Goal: Task Accomplishment & Management: Manage account settings

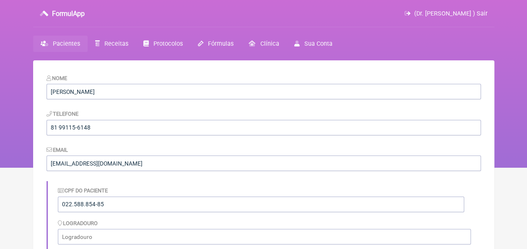
click at [64, 44] on span "Pacientes" at bounding box center [66, 43] width 27 height 7
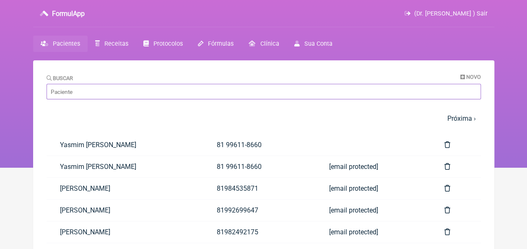
click at [194, 95] on input "Buscar" at bounding box center [264, 92] width 434 height 16
click at [220, 96] on input "Buscar" at bounding box center [264, 92] width 434 height 16
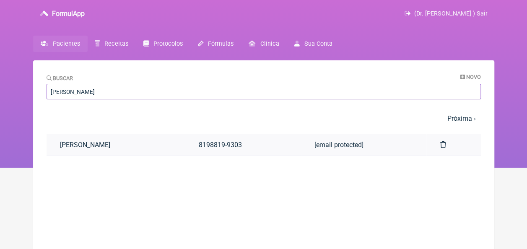
type input "maria gir"
click at [157, 145] on link "[PERSON_NAME]" at bounding box center [116, 144] width 139 height 21
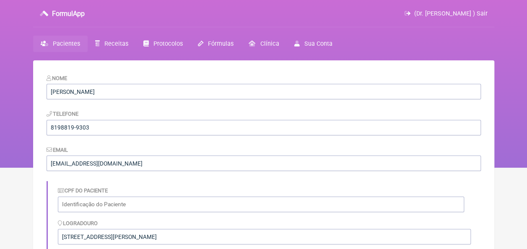
click at [69, 40] on span "Pacientes" at bounding box center [66, 43] width 27 height 7
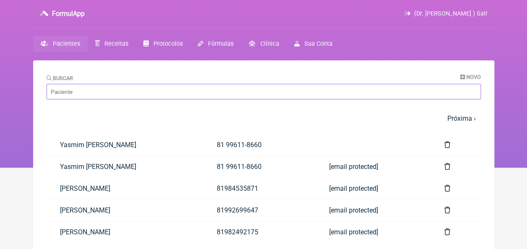
click at [142, 96] on input "Buscar" at bounding box center [264, 92] width 434 height 16
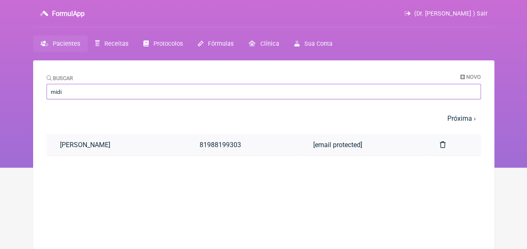
type input "midi"
click at [122, 147] on link "Midian da Silva Araujo" at bounding box center [117, 144] width 140 height 21
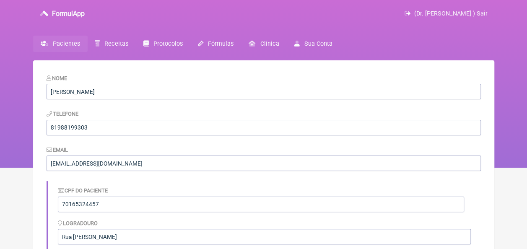
click at [66, 44] on span "Pacientes" at bounding box center [66, 43] width 27 height 7
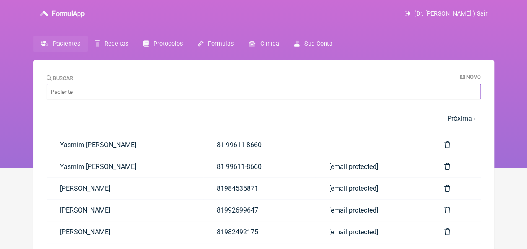
click at [120, 94] on input "Buscar" at bounding box center [264, 92] width 434 height 16
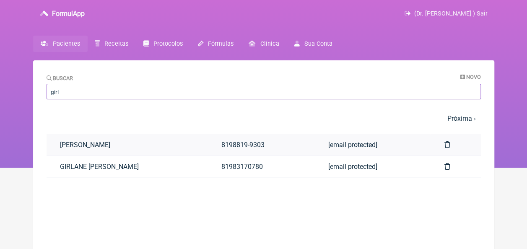
type input "girl"
click at [122, 144] on link "[PERSON_NAME]" at bounding box center [127, 144] width 161 height 21
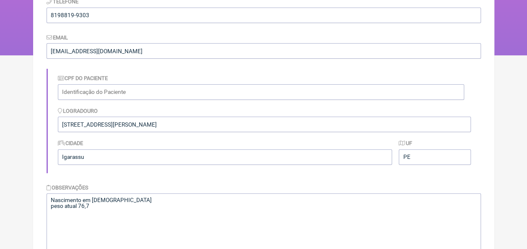
scroll to position [214, 0]
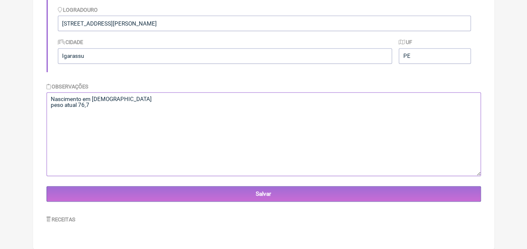
drag, startPoint x: 50, startPoint y: 98, endPoint x: 98, endPoint y: 110, distance: 49.6
click at [98, 110] on textarea "Nascimento em 16/12/76 peso atual 76,7" at bounding box center [264, 134] width 434 height 84
click at [101, 111] on textarea "Nascimento em 16/12/76 peso atual 76,7" at bounding box center [264, 134] width 434 height 84
paste textarea "Com base nos resultados dos exames da paciente MARIA GIRLAINE BEZERRA DA SILVA …"
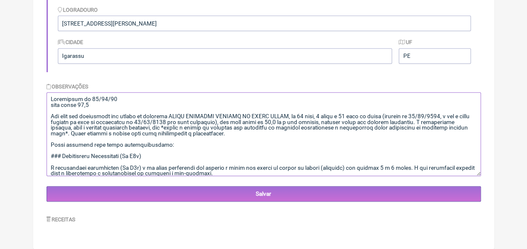
scroll to position [953, 0]
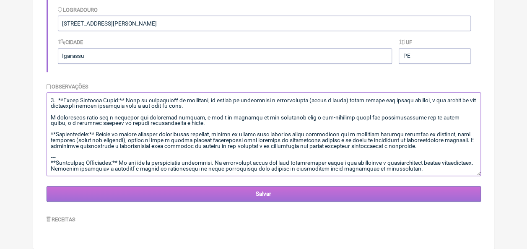
type textarea "Nascimento em 16/12/76 peso atual 76,7 Com base nos resultados dos exames da pa…"
click at [276, 191] on input "Salvar" at bounding box center [264, 194] width 434 height 16
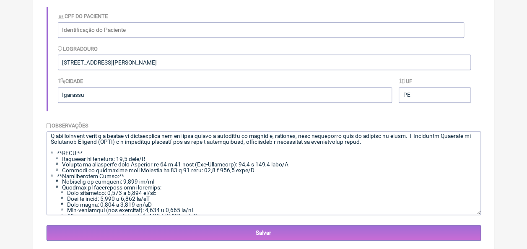
scroll to position [796, 0]
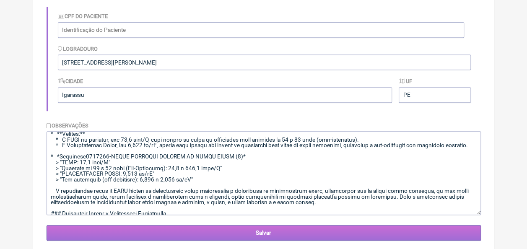
click at [276, 234] on input "Salvar" at bounding box center [264, 233] width 434 height 16
